Goal: Information Seeking & Learning: Learn about a topic

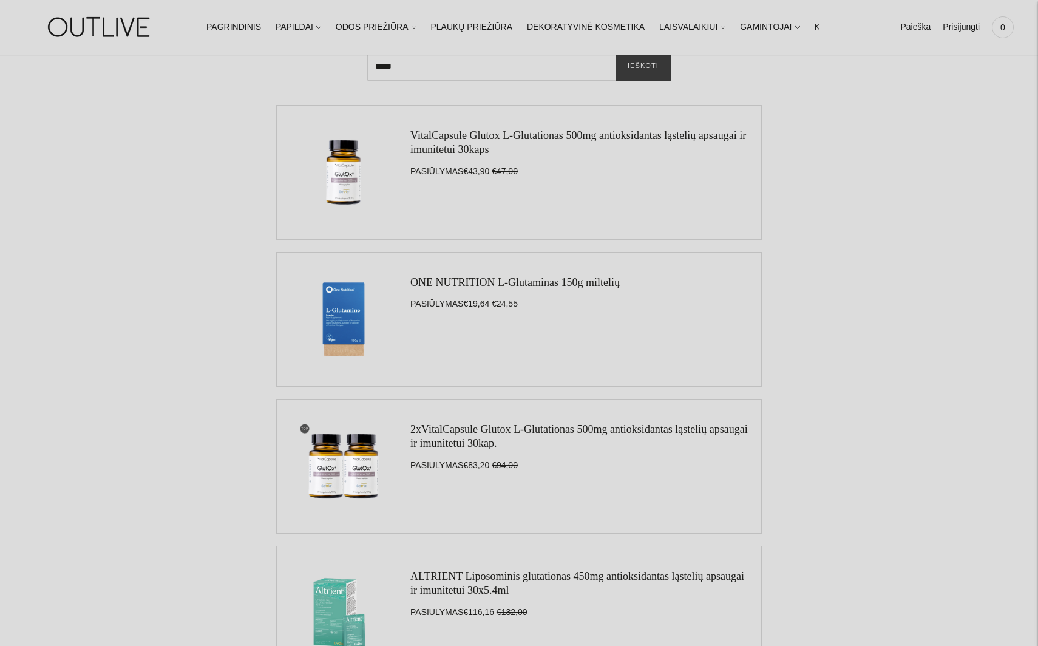
click at [416, 143] on link "VitalCapsule Glutox L-Glutationas 500mg antioksidantas ląstelių apsaugai ir imu…" at bounding box center [578, 142] width 336 height 26
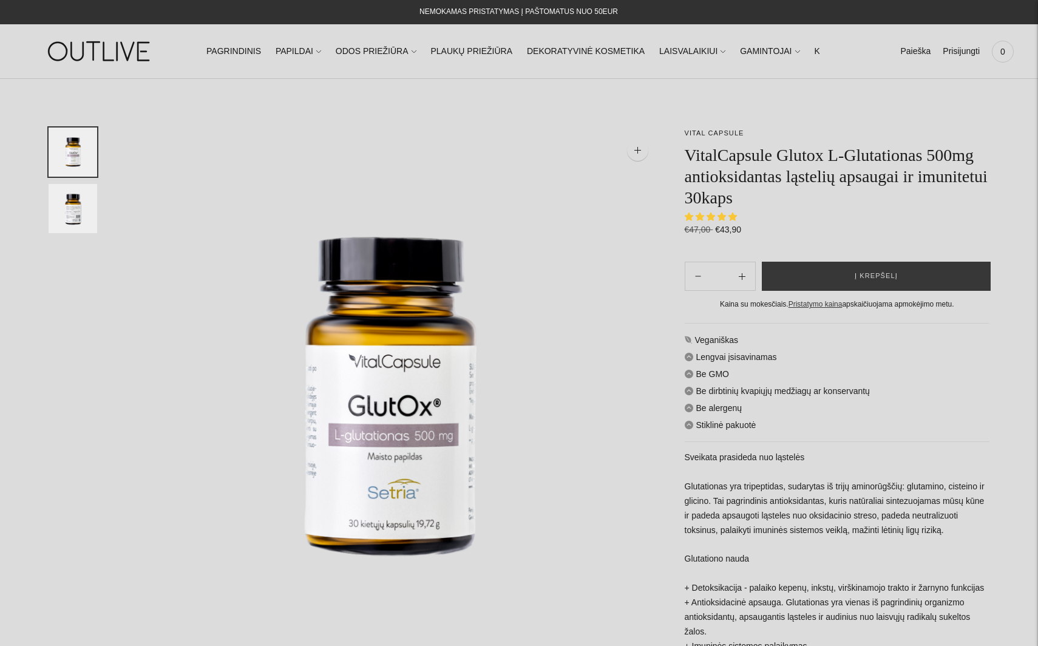
select select "**********"
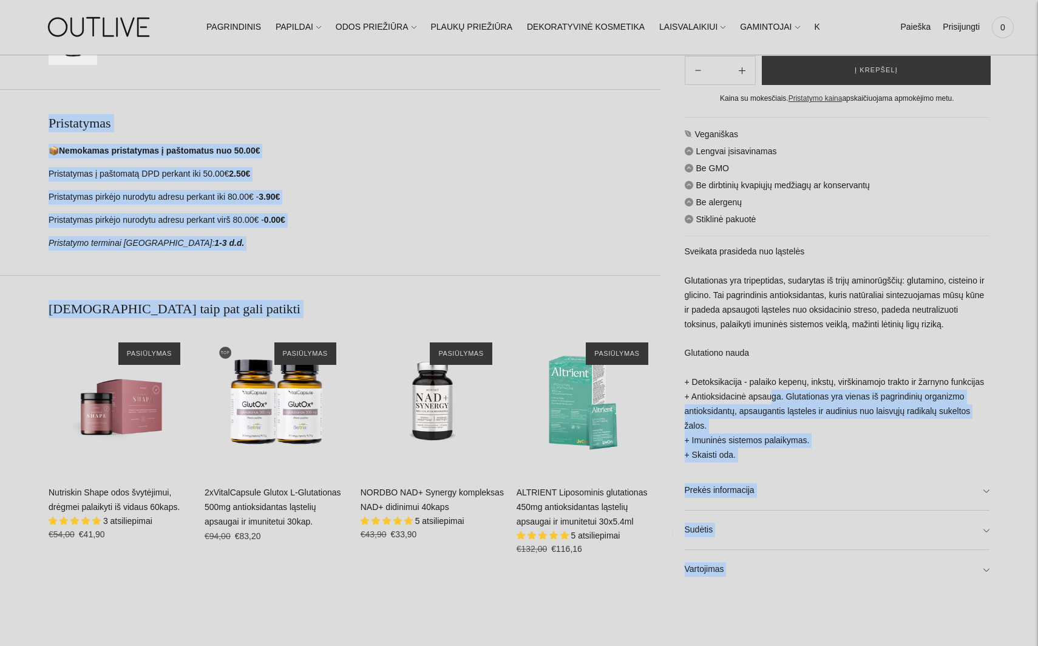
scroll to position [619, 0]
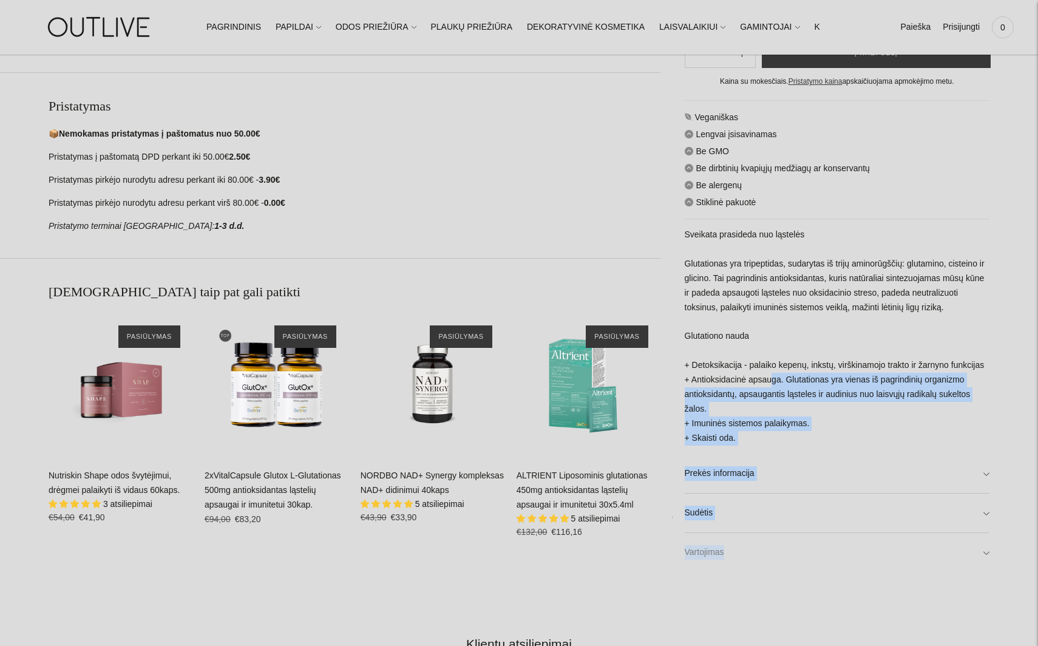
drag, startPoint x: 771, startPoint y: 560, endPoint x: 811, endPoint y: 564, distance: 40.2
click at [811, 564] on div "Veganiškas Lengvai įsisavinamas Be GMO Be dirbtinių kvapiųjų medžiagų ar konser…" at bounding box center [837, 336] width 305 height 472
click at [811, 459] on link "Prekės informacija" at bounding box center [837, 473] width 305 height 39
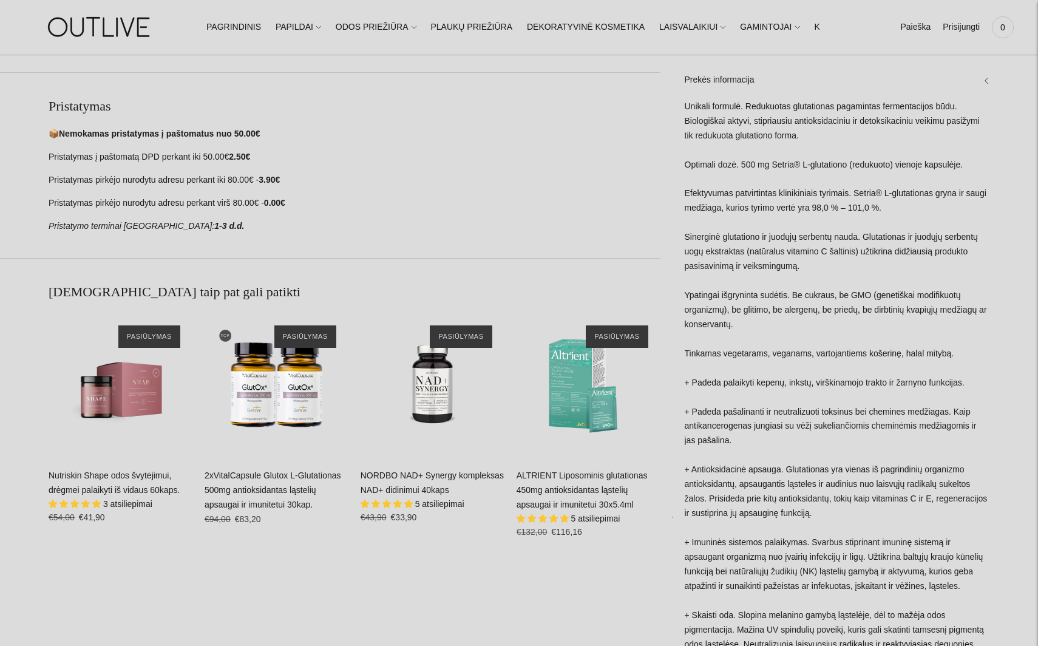
click at [598, 581] on div "VITAL CAPSULE VitalCapsule Glutox L-Glutationas 500mg antioksidantas ląstelių a…" at bounding box center [519, 227] width 941 height 1437
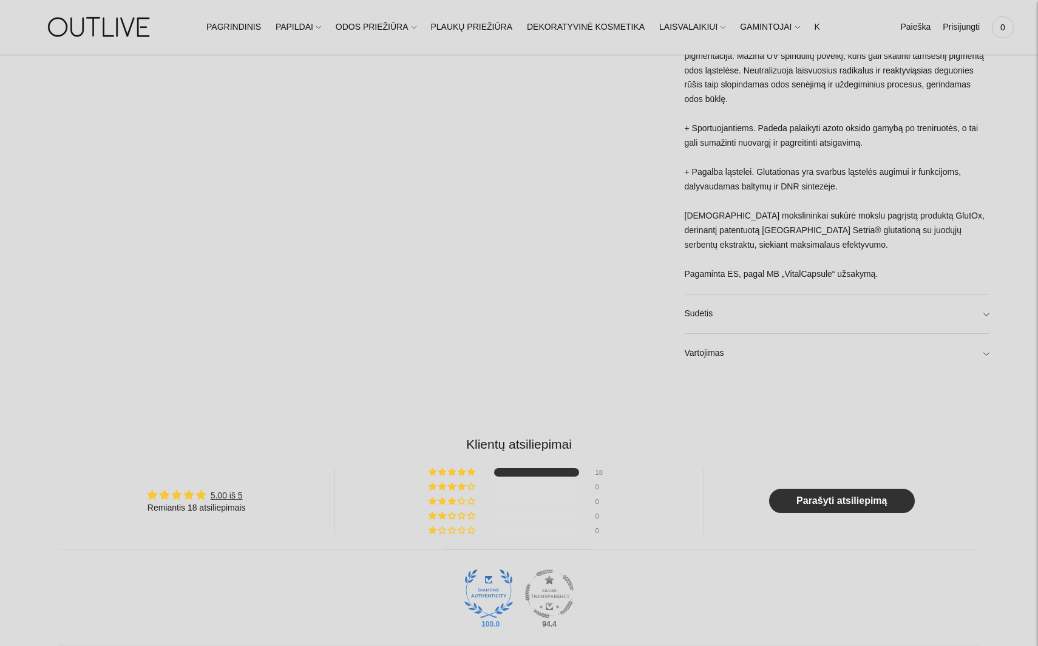
scroll to position [1226, 0]
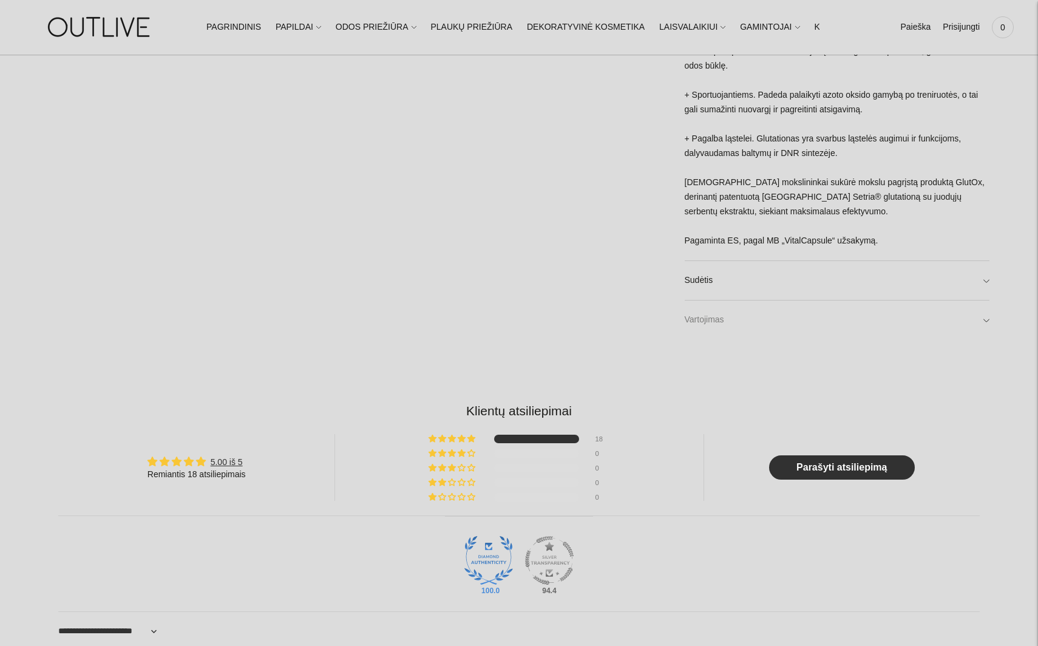
click at [985, 320] on link "Vartojimas" at bounding box center [837, 319] width 305 height 39
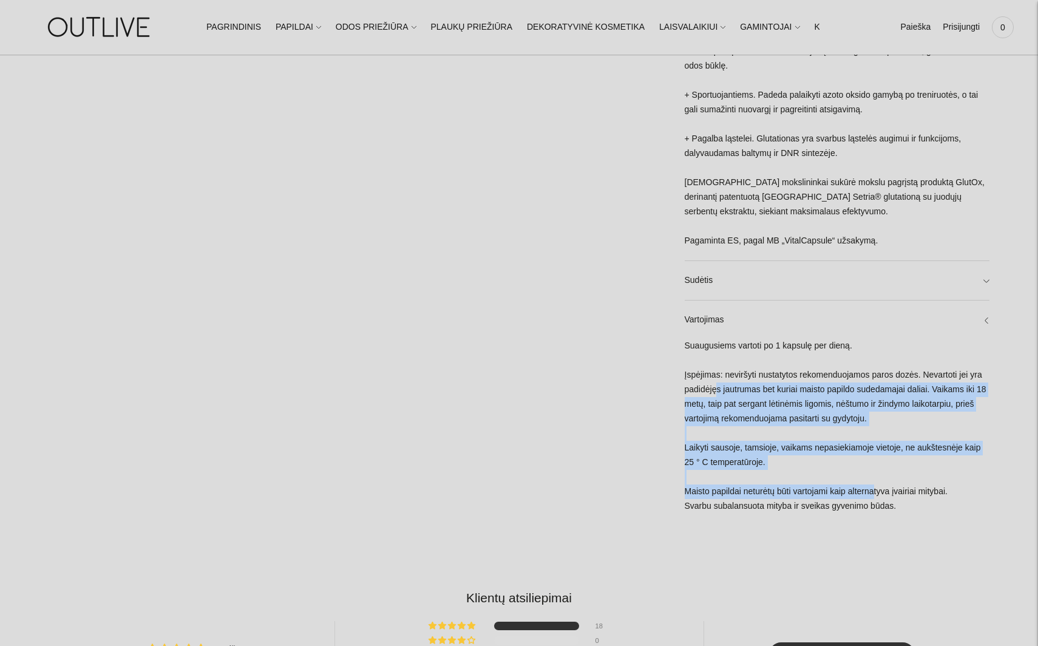
drag, startPoint x: 718, startPoint y: 390, endPoint x: 878, endPoint y: 494, distance: 191.0
click at [878, 494] on div "Suaugusiems vartoti po 1 kapsulę per dieną. Įspėjimas: neviršyti nustatytos rek…" at bounding box center [837, 432] width 305 height 186
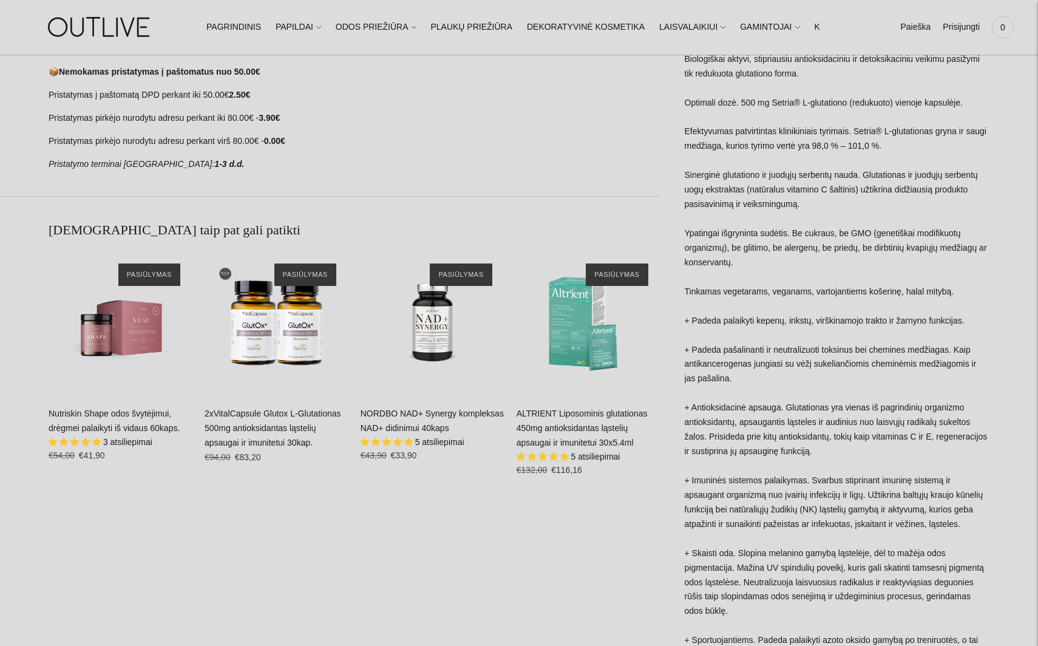
scroll to position [679, 0]
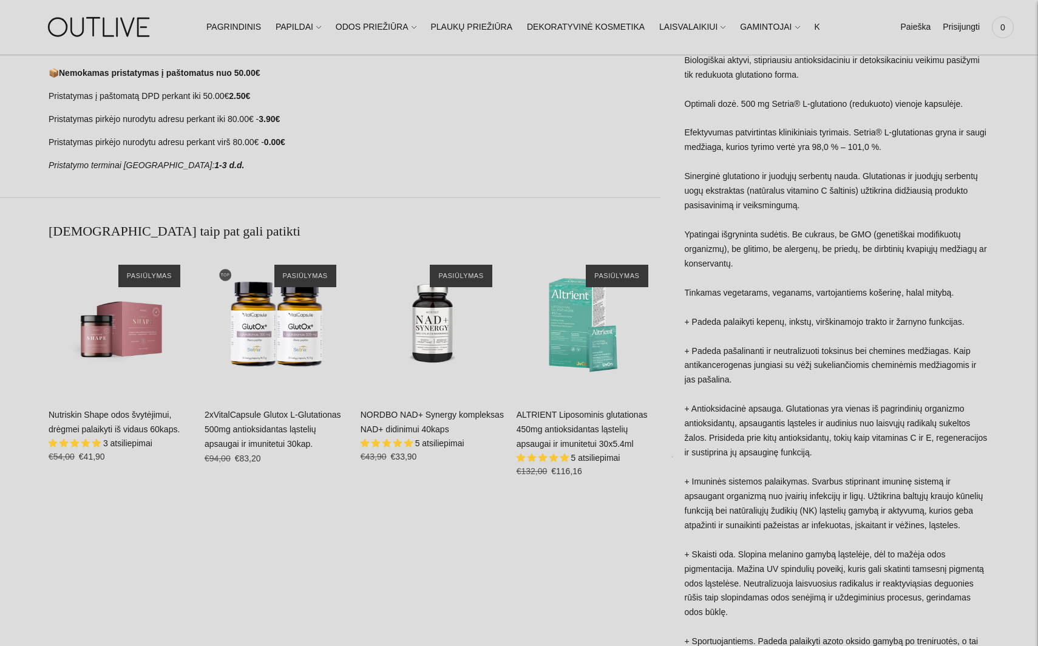
click at [277, 417] on link "2xVitalCapsule Glutox L-Glutationas 500mg antioksidantas ląstelių apsaugai ir i…" at bounding box center [273, 429] width 137 height 39
